Goal: Information Seeking & Learning: Find specific page/section

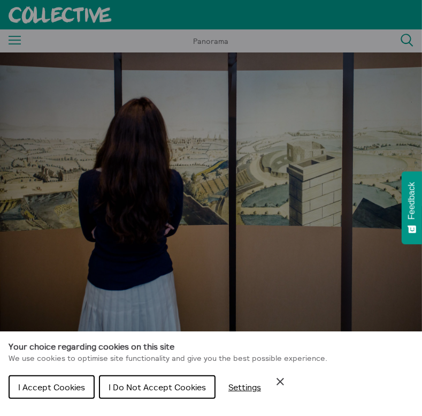
click at [49, 383] on span "I Accept Cookies" at bounding box center [51, 386] width 67 height 11
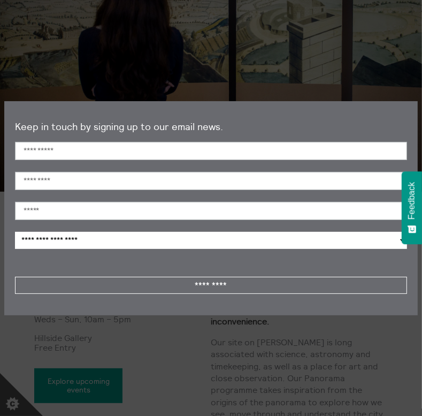
scroll to position [122, 0]
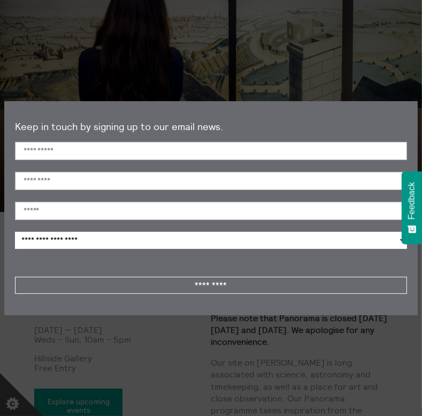
click at [43, 68] on section "**********" at bounding box center [211, 208] width 422 height 416
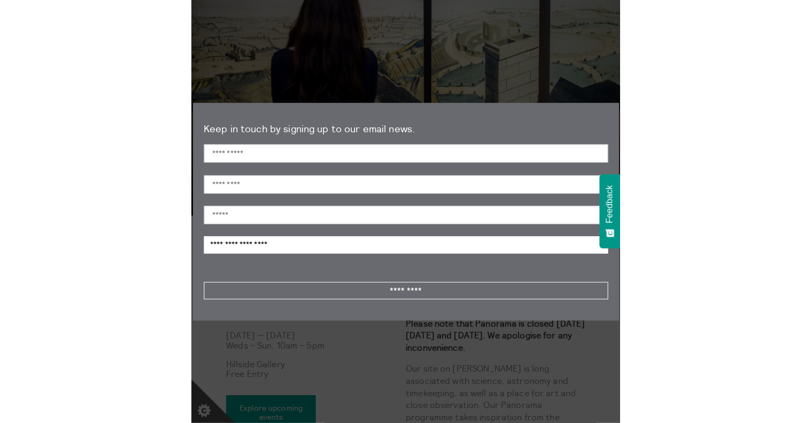
scroll to position [126, 0]
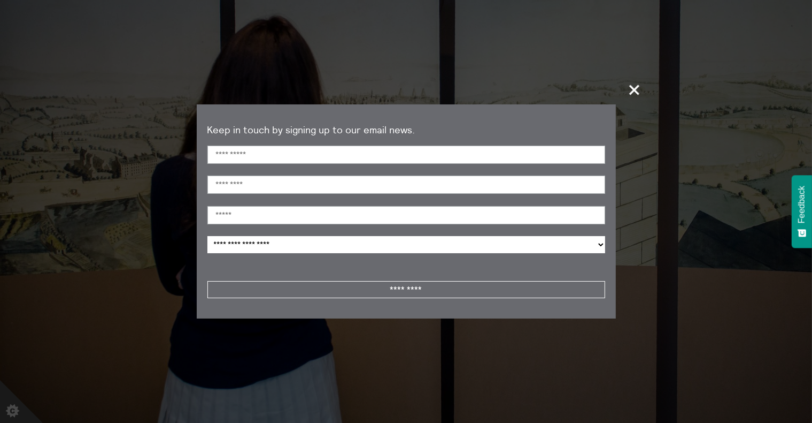
click at [431, 88] on span "+" at bounding box center [635, 90] width 32 height 32
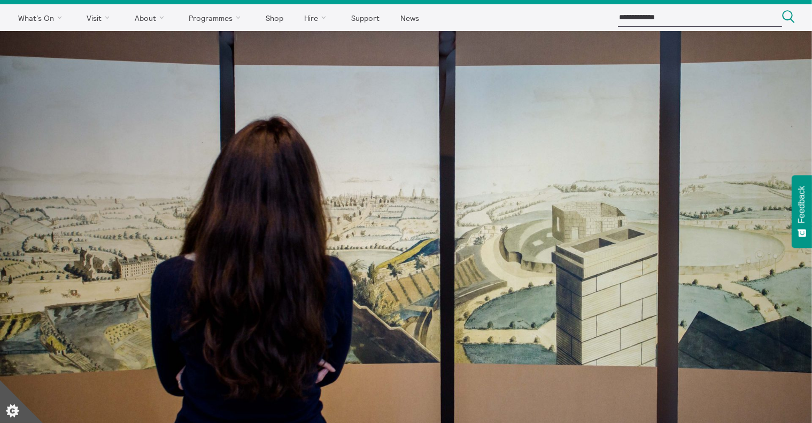
scroll to position [0, 0]
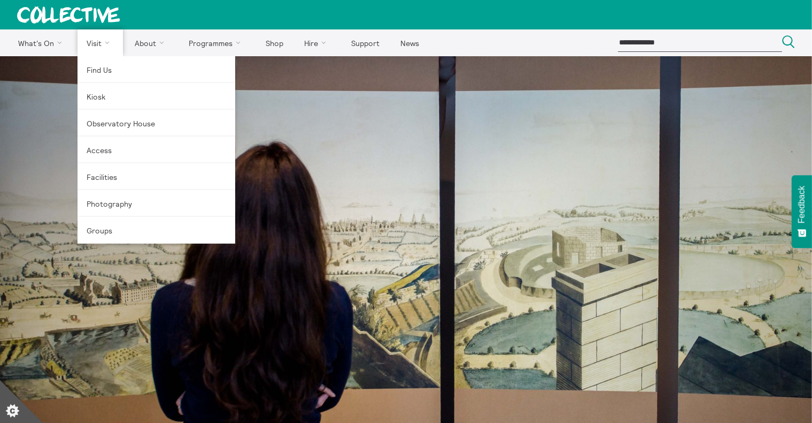
click at [93, 41] on link "Visit" at bounding box center [101, 42] width 46 height 27
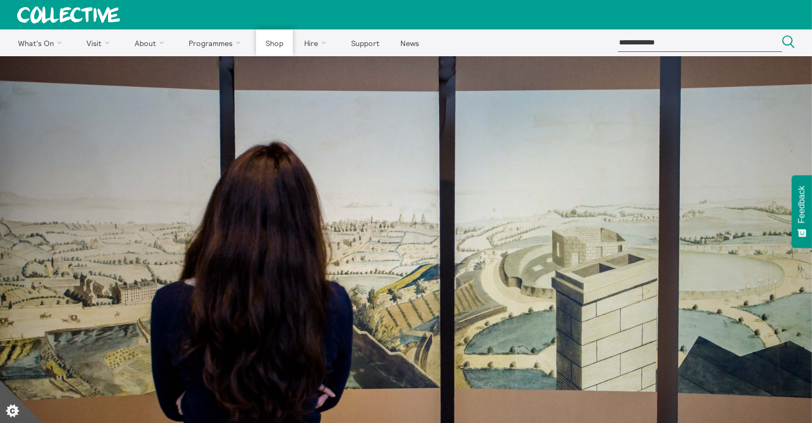
click at [267, 45] on link "Shop" at bounding box center [274, 42] width 36 height 27
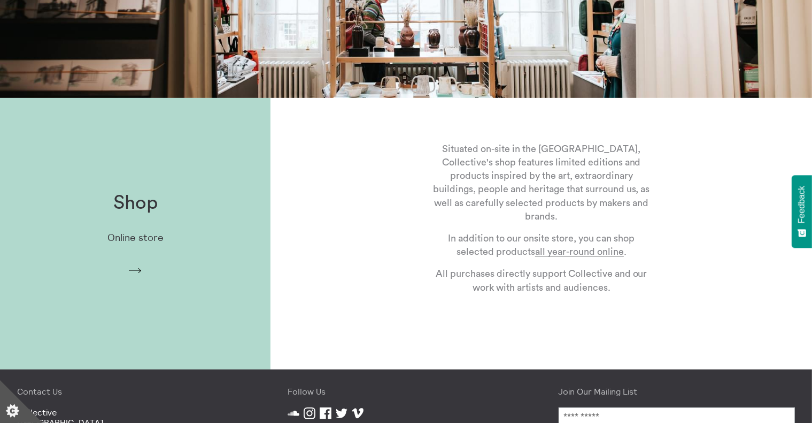
scroll to position [231, 0]
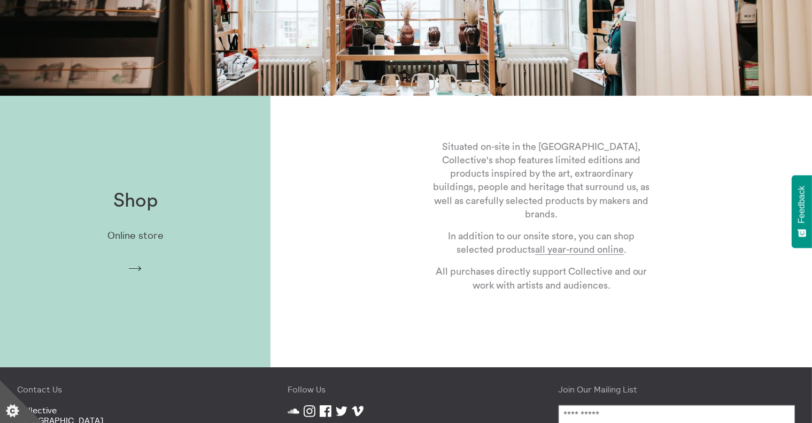
click at [121, 234] on p "Online store" at bounding box center [136, 235] width 56 height 11
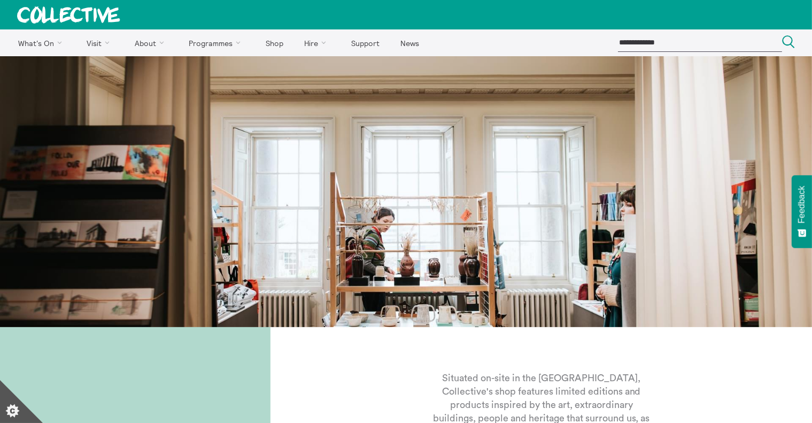
click at [628, 42] on input "search" at bounding box center [700, 43] width 164 height 18
type input "**********"
click at [791, 39] on icon "Search" at bounding box center [788, 41] width 13 height 13
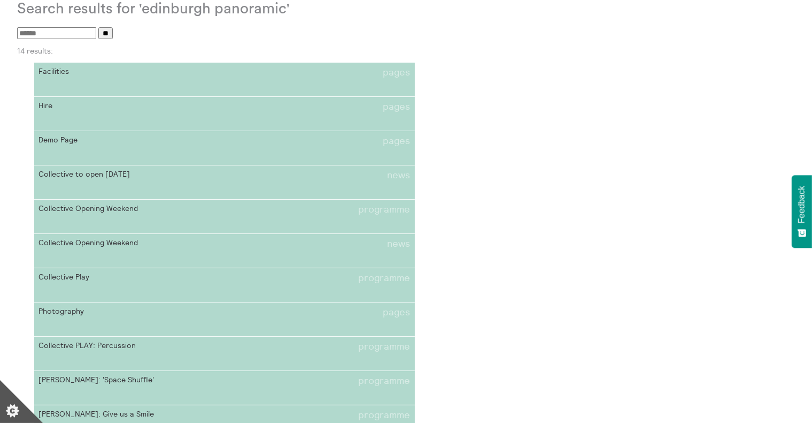
scroll to position [82, 0]
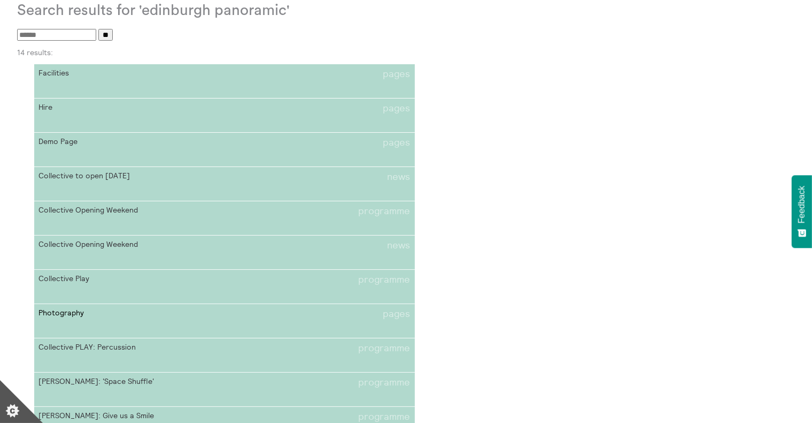
click at [56, 306] on link "Photography pages" at bounding box center [224, 321] width 381 height 34
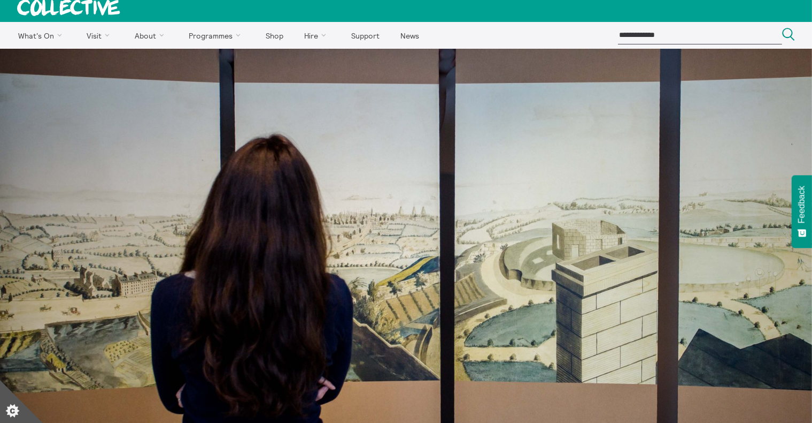
scroll to position [6, 0]
